Goal: Transaction & Acquisition: Purchase product/service

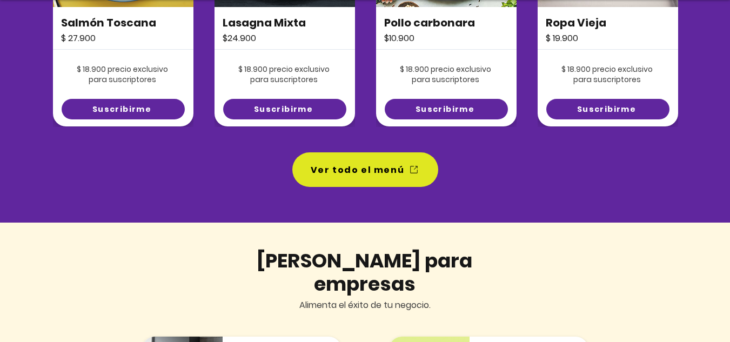
scroll to position [938, 0]
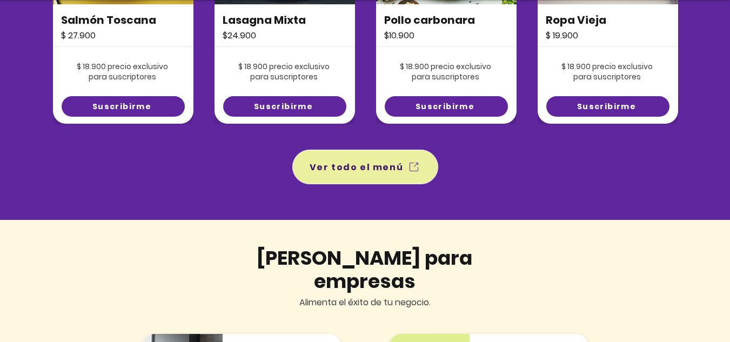
click at [356, 161] on span "Ver todo el menú" at bounding box center [357, 168] width 94 height 14
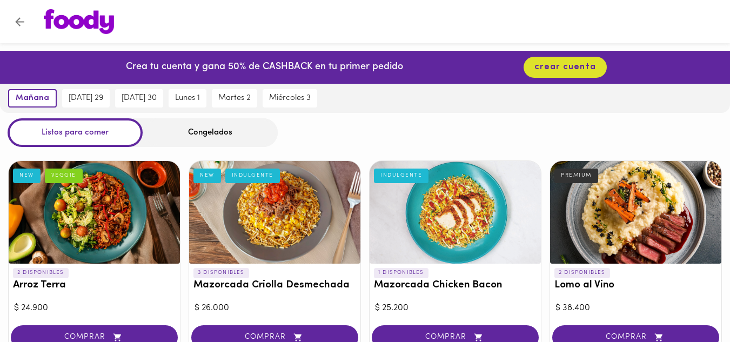
click at [272, 245] on div at bounding box center [274, 212] width 171 height 103
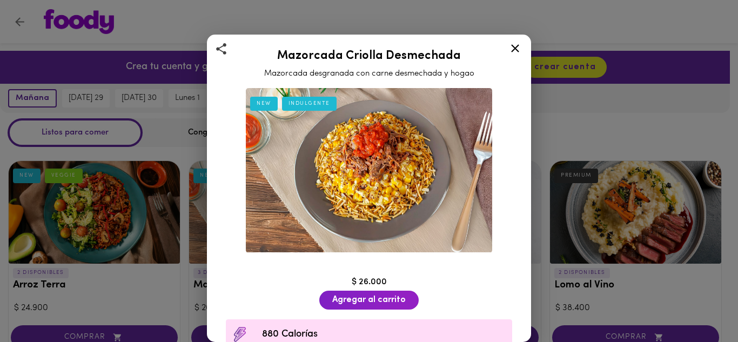
scroll to position [175, 0]
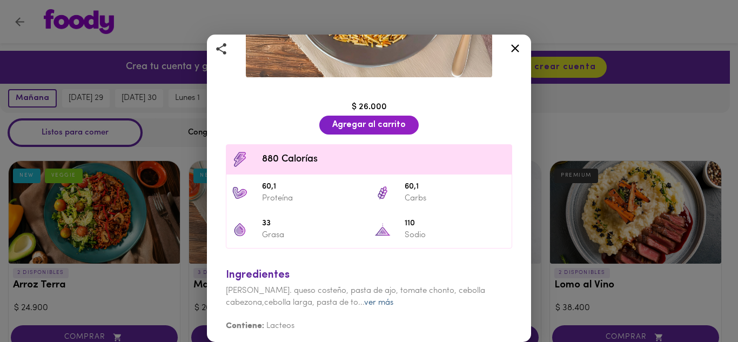
click at [380, 299] on link "ver más" at bounding box center [378, 303] width 29 height 8
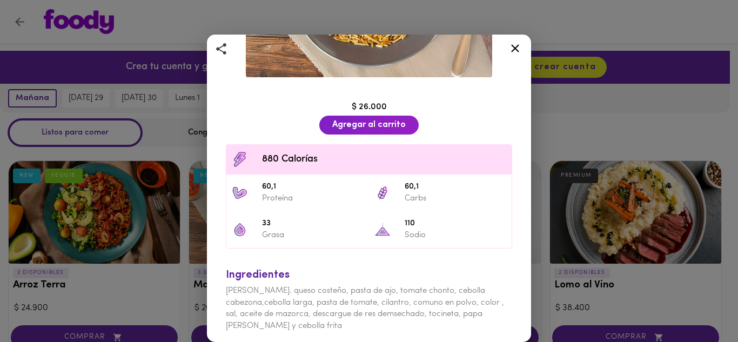
scroll to position [198, 0]
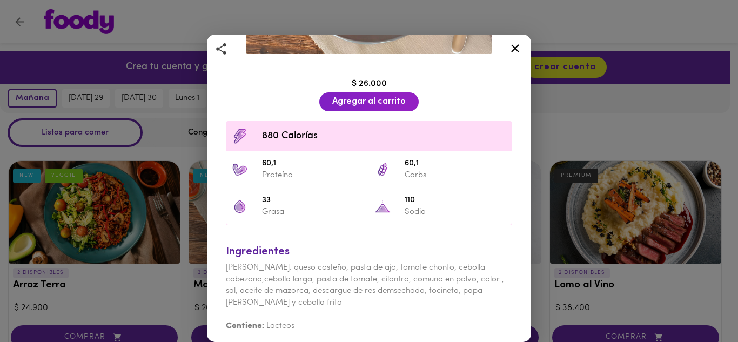
click at [515, 46] on icon at bounding box center [516, 49] width 14 height 14
